Goal: Task Accomplishment & Management: Use online tool/utility

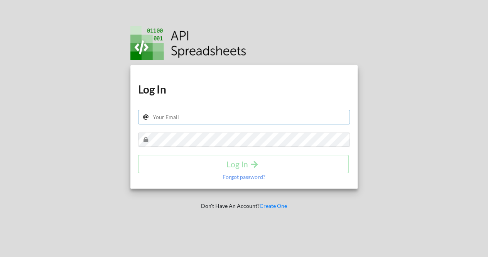
click at [202, 110] on input "text" at bounding box center [244, 117] width 212 height 15
type input "[EMAIL_ADDRESS][DOMAIN_NAME]"
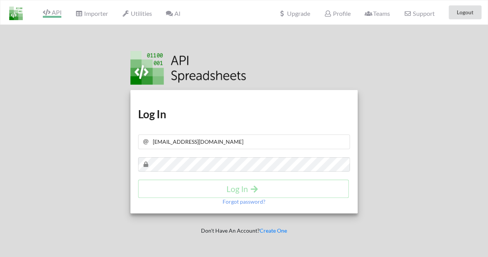
click at [54, 12] on span "API" at bounding box center [52, 12] width 19 height 9
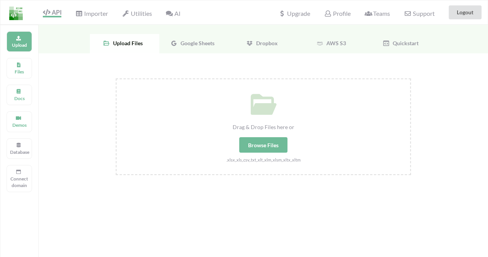
click at [267, 142] on div "Browse Files" at bounding box center [263, 144] width 48 height 15
click at [116, 78] on input "Drag & Drop Files here or Browse Files .xlsx,.xls,.csv,.txt,.xlt,.xlm,.xlsm,.xl…" at bounding box center [116, 78] width 0 height 0
click at [198, 42] on span "Google Sheets" at bounding box center [195, 43] width 37 height 7
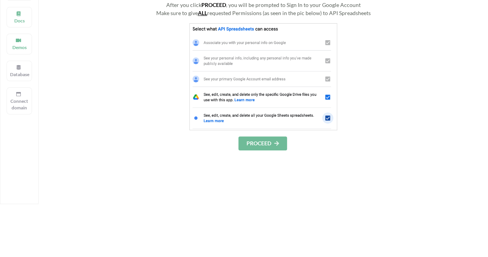
scroll to position [79, 0]
click at [273, 139] on button "PROCEED" at bounding box center [262, 142] width 49 height 14
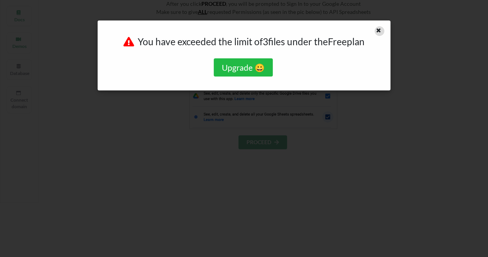
click at [379, 32] on icon at bounding box center [378, 29] width 7 height 5
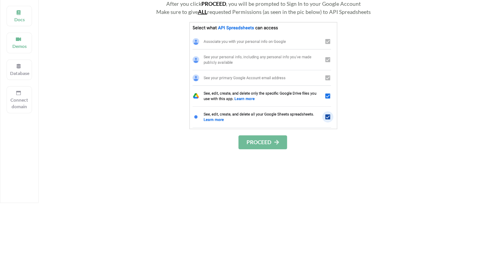
scroll to position [0, 0]
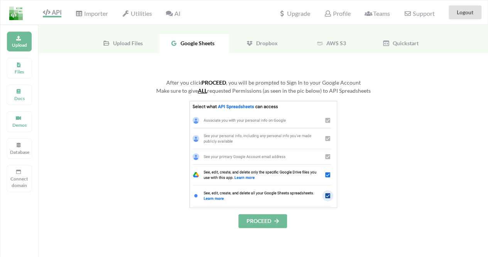
click at [111, 41] on span "Upload Files" at bounding box center [126, 43] width 33 height 7
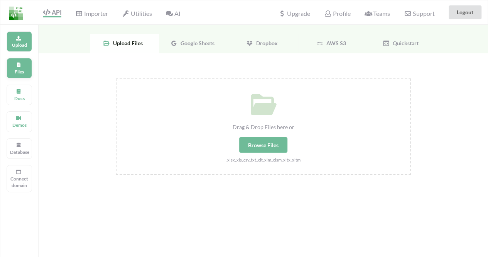
click at [18, 64] on icon at bounding box center [18, 63] width 5 height 5
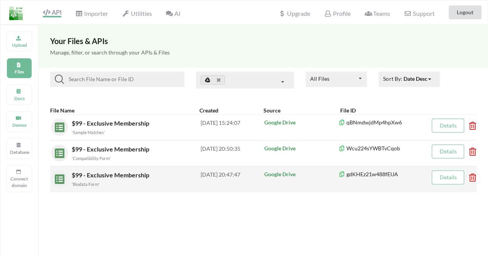
click at [440, 177] on link "Details" at bounding box center [447, 177] width 17 height 7
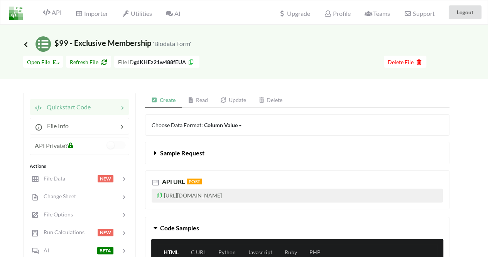
click at [26, 42] on icon at bounding box center [25, 44] width 7 height 6
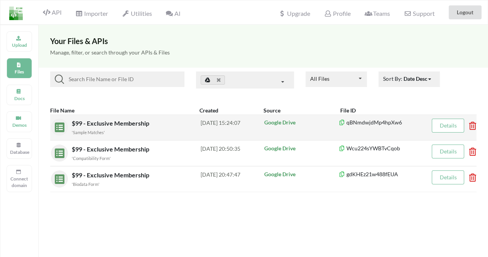
click at [107, 122] on span "$99 - Exclusive Membership" at bounding box center [111, 122] width 79 height 7
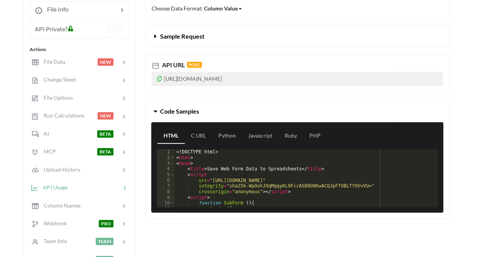
scroll to position [119, 0]
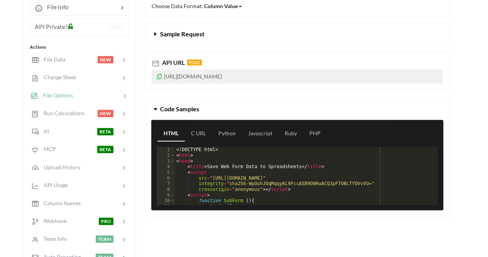
click at [113, 98] on div at bounding box center [97, 95] width 48 height 9
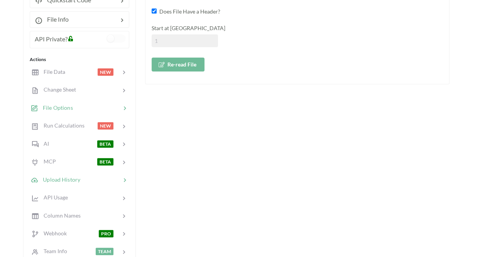
scroll to position [107, 0]
click at [120, 88] on div at bounding box center [98, 90] width 45 height 9
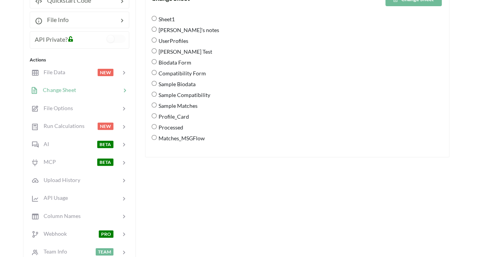
scroll to position [40, 0]
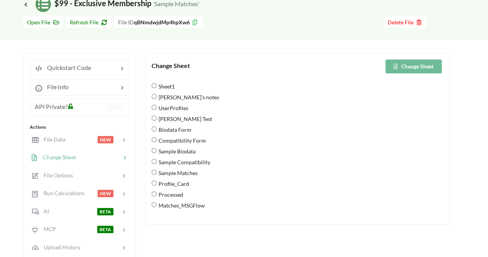
click at [156, 87] on input "Sheet1" at bounding box center [154, 85] width 5 height 5
radio input "true"
click at [397, 65] on icon at bounding box center [395, 66] width 7 height 5
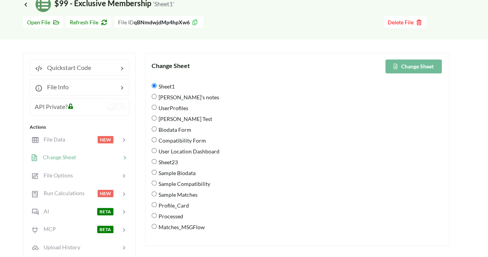
scroll to position [0, 0]
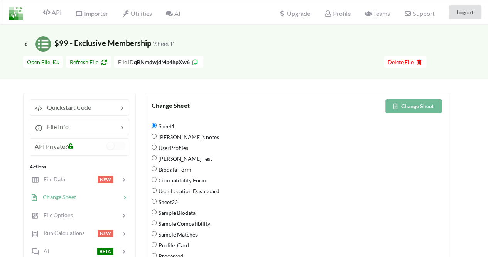
click at [22, 44] on div "Icon Link $99 - Exclusive Membership 'Sheet1'" at bounding box center [244, 38] width 488 height 27
click at [26, 44] on icon at bounding box center [25, 44] width 7 height 6
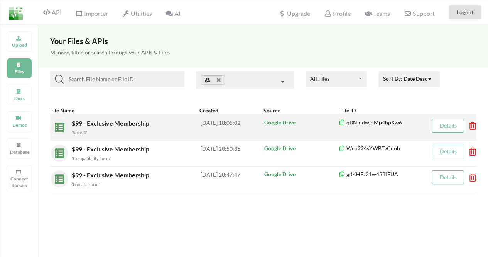
click at [135, 129] on div "'Sheet1'" at bounding box center [136, 132] width 129 height 8
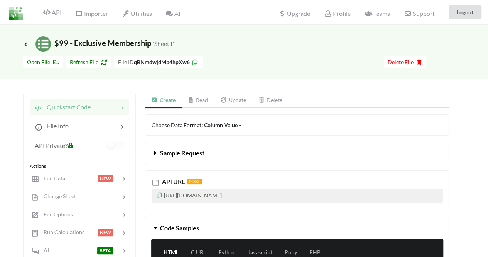
scroll to position [25, 0]
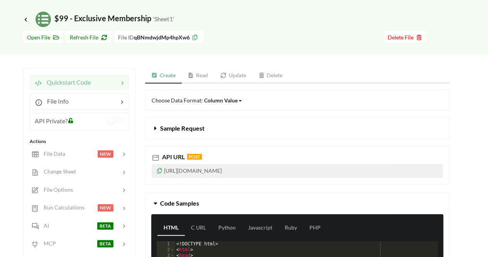
click at [201, 80] on link "Read" at bounding box center [198, 75] width 33 height 15
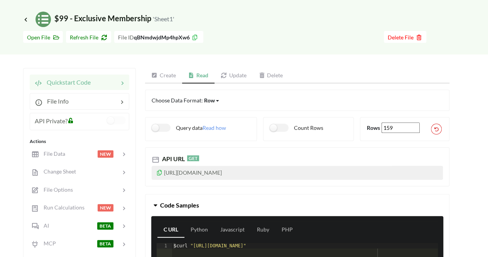
click at [235, 172] on p "https://api.apispreadsheets.com/data/qBNmdwjdMp4hpXw6/" at bounding box center [297, 173] width 291 height 14
click at [158, 172] on icon at bounding box center [159, 171] width 7 height 5
click at [418, 172] on p "https://api.apispreadsheets.com/data/qBNmdwjdMp4hpXw6/" at bounding box center [297, 173] width 291 height 14
click at [159, 172] on icon at bounding box center [159, 171] width 7 height 5
click at [21, 18] on div "Icon Link $99 - Exclusive Membership 'Sheet1'" at bounding box center [244, 13] width 488 height 27
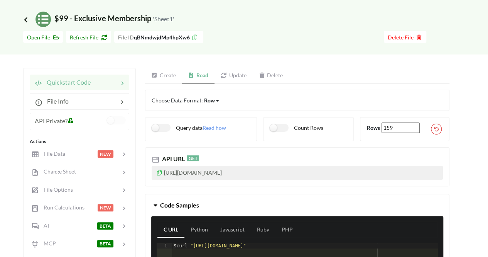
click at [25, 18] on icon at bounding box center [25, 19] width 7 height 6
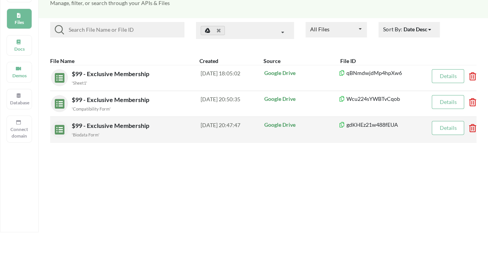
scroll to position [50, 0]
click at [130, 128] on span "$99 - Exclusive Membership" at bounding box center [111, 124] width 79 height 7
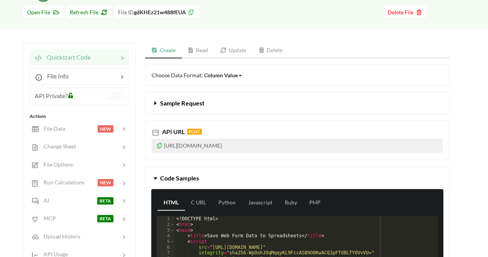
click at [192, 56] on link "Read" at bounding box center [198, 50] width 33 height 15
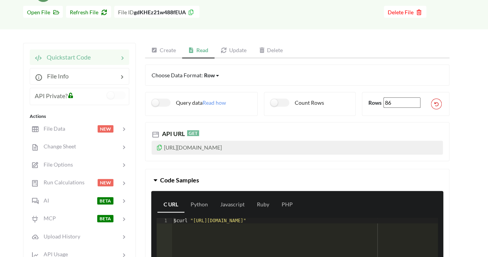
click at [297, 142] on p "[URL][DOMAIN_NAME]" at bounding box center [297, 147] width 291 height 14
click at [161, 147] on icon at bounding box center [159, 146] width 7 height 5
